Goal: Task Accomplishment & Management: Manage account settings

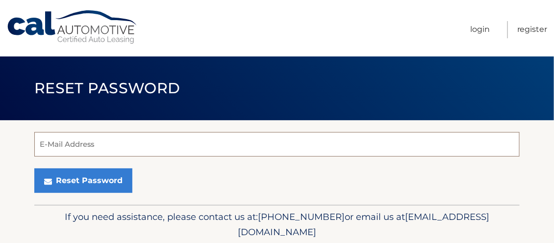
click at [54, 143] on input "E-Mail Address" at bounding box center [277, 144] width 486 height 25
type input "[PERSON_NAME][EMAIL_ADDRESS][DOMAIN_NAME]"
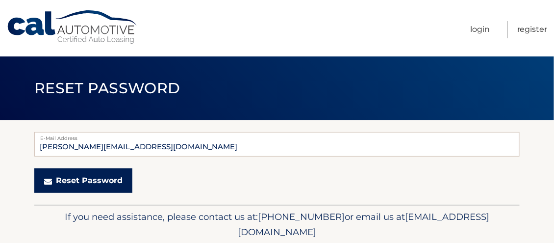
click at [80, 180] on button "Reset Password" at bounding box center [83, 180] width 98 height 25
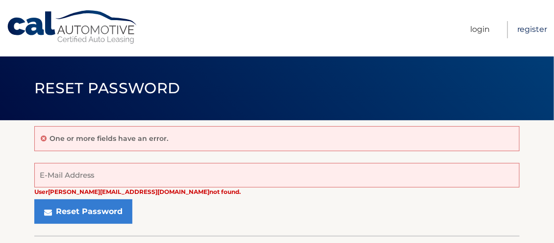
click at [533, 31] on link "Register" at bounding box center [532, 29] width 30 height 17
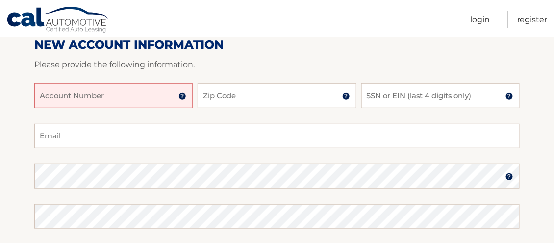
scroll to position [147, 0]
